Goal: Task Accomplishment & Management: Use online tool/utility

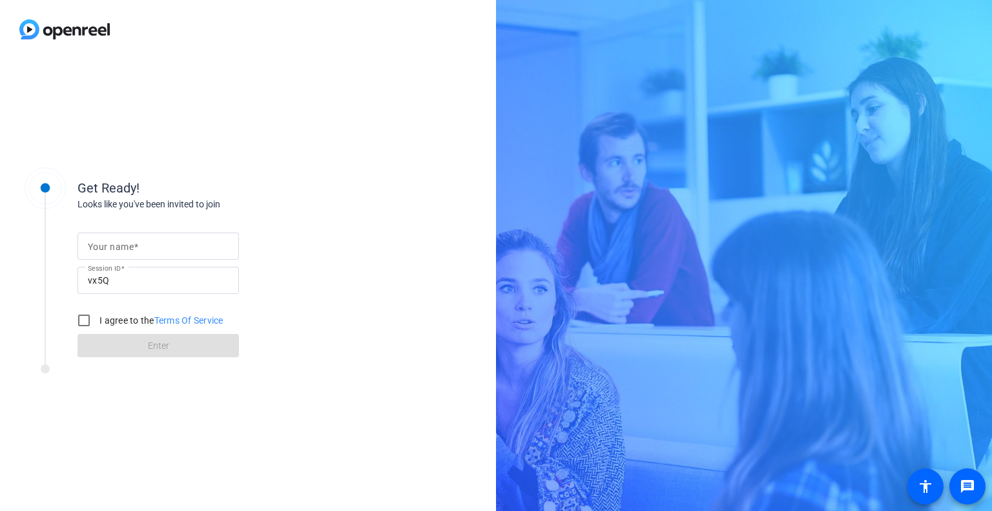
click at [134, 245] on span at bounding box center [136, 247] width 5 height 10
click at [133, 245] on input "Your name" at bounding box center [158, 246] width 141 height 16
type input "[PERSON_NAME]"
click at [85, 318] on input "I agree to the Terms Of Service" at bounding box center [84, 321] width 26 height 26
checkbox input "true"
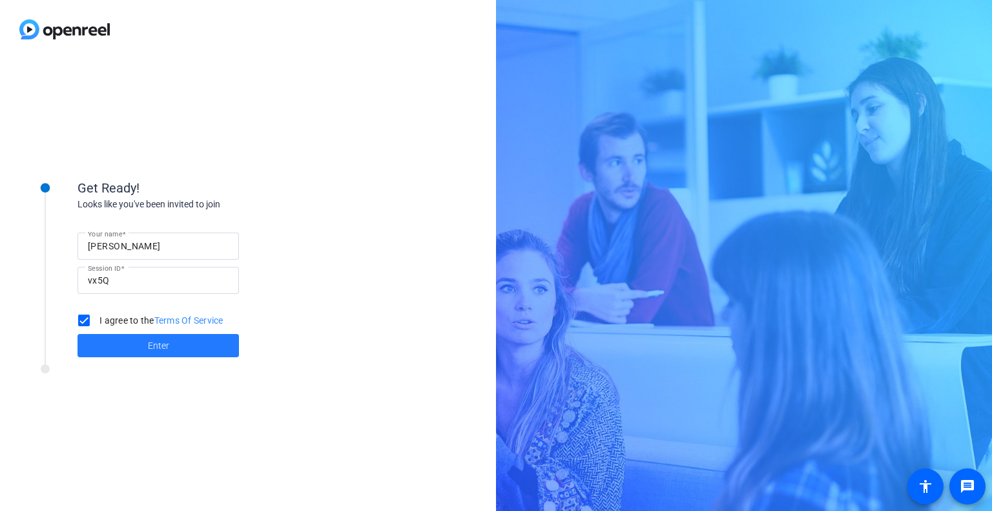
click at [150, 341] on span "Enter" at bounding box center [158, 346] width 21 height 14
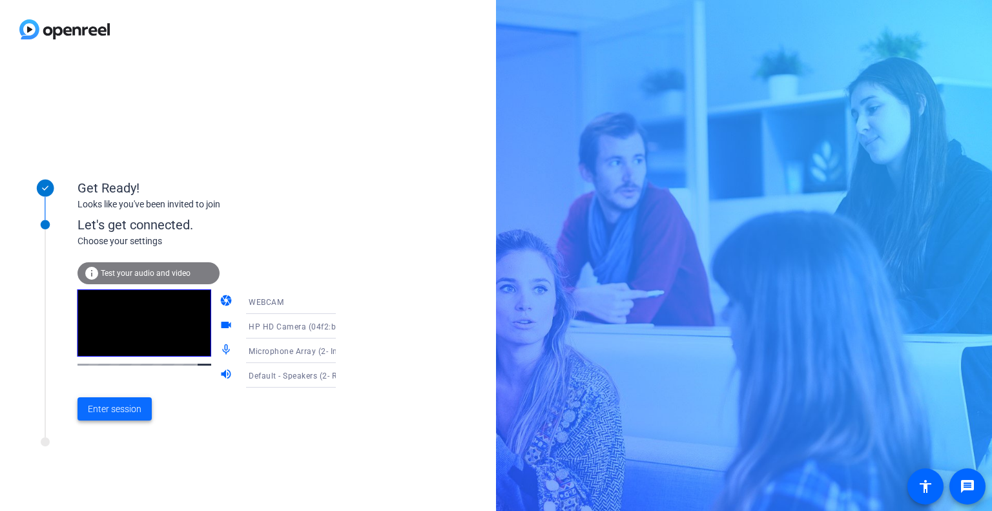
click at [116, 408] on span "Enter session" at bounding box center [115, 409] width 54 height 14
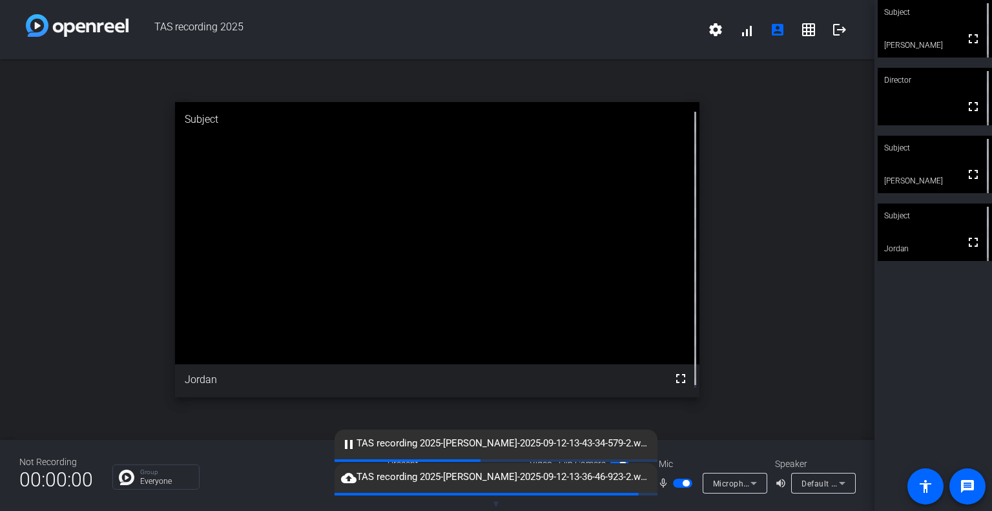
click at [906, 172] on video at bounding box center [935, 164] width 114 height 57
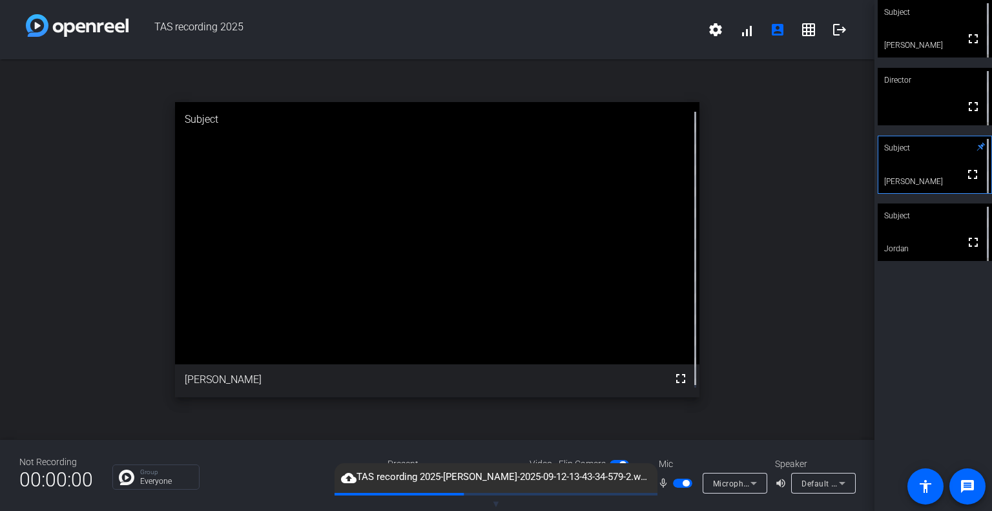
scroll to position [15, 0]
